Goal: Information Seeking & Learning: Learn about a topic

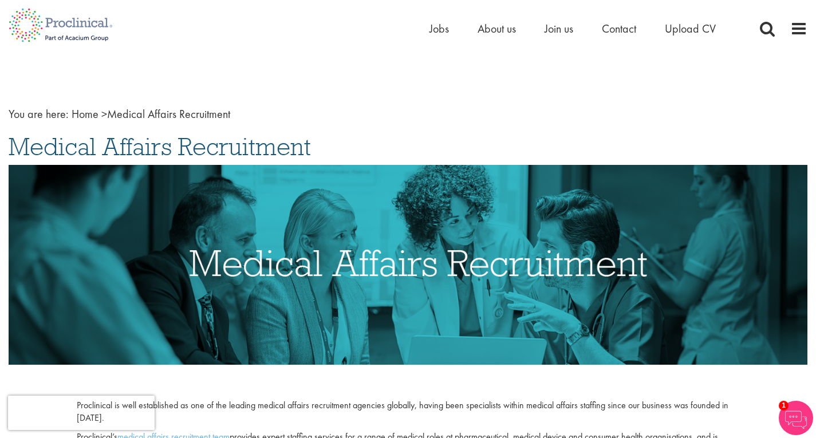
click at [435, 20] on li "Jobs" at bounding box center [439, 28] width 19 height 17
click at [441, 30] on span "Jobs" at bounding box center [439, 28] width 19 height 15
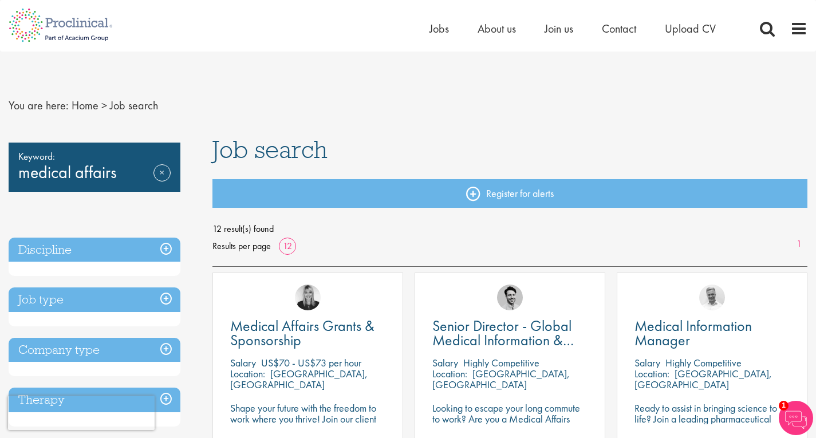
click at [505, 158] on h1 "Job search" at bounding box center [510, 149] width 595 height 25
